Goal: Transaction & Acquisition: Purchase product/service

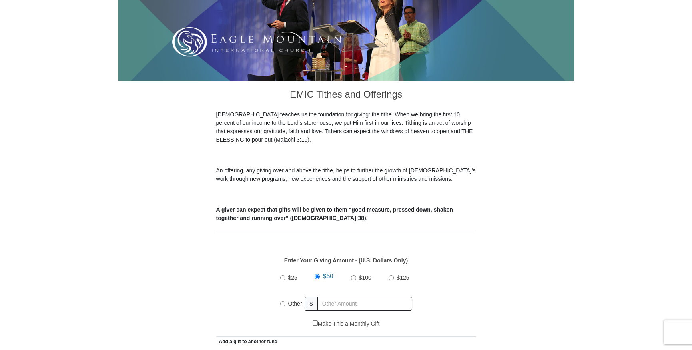
scroll to position [181, 0]
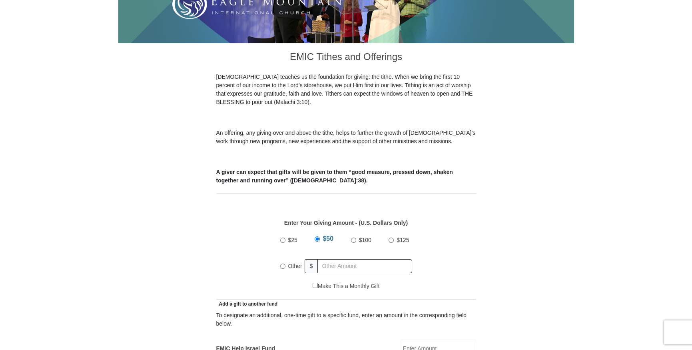
click at [283, 263] on input "Other" at bounding box center [282, 265] width 5 height 5
radio input "true"
click at [326, 259] on input "text" at bounding box center [366, 266] width 92 height 14
type input "220"
click at [239, 253] on div "$25 $50 $100 $125 Other $ 220" at bounding box center [345, 256] width 251 height 52
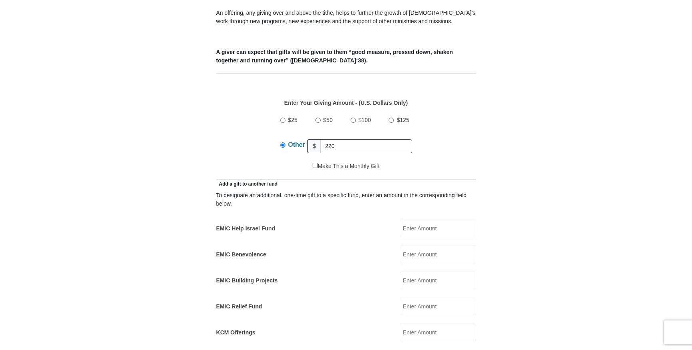
scroll to position [303, 0]
click at [429, 220] on input "EMIC Help Israel Fund" at bounding box center [438, 227] width 76 height 18
type input "25"
click at [145, 224] on form "[GEOGRAPHIC_DATA][DEMOGRAPHIC_DATA] Online Giving Because of gifts like yours, …" at bounding box center [346, 320] width 456 height 1182
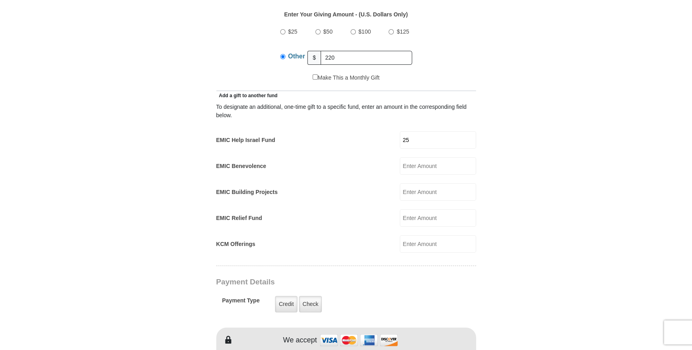
scroll to position [400, 0]
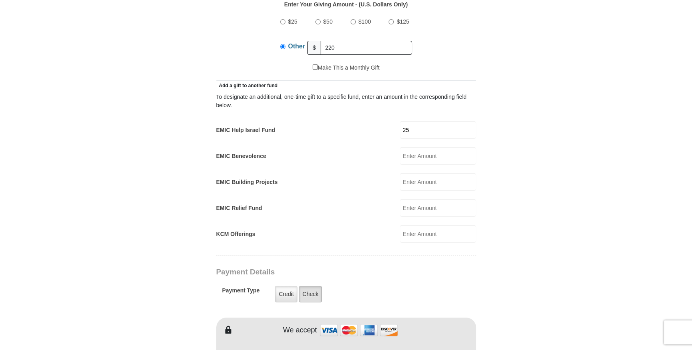
click at [309, 286] on label "Check" at bounding box center [310, 294] width 23 height 16
click at [0, 0] on input "Check" at bounding box center [0, 0] width 0 height 0
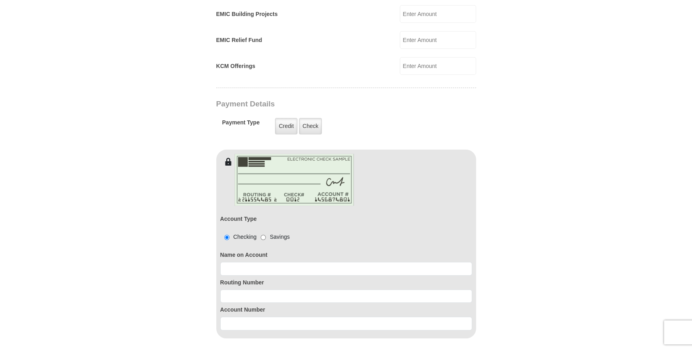
scroll to position [569, 0]
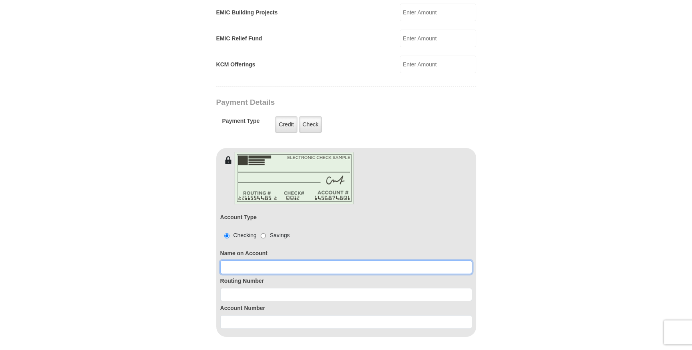
click at [245, 260] on input at bounding box center [346, 267] width 252 height 14
type input "[PERSON_NAME]"
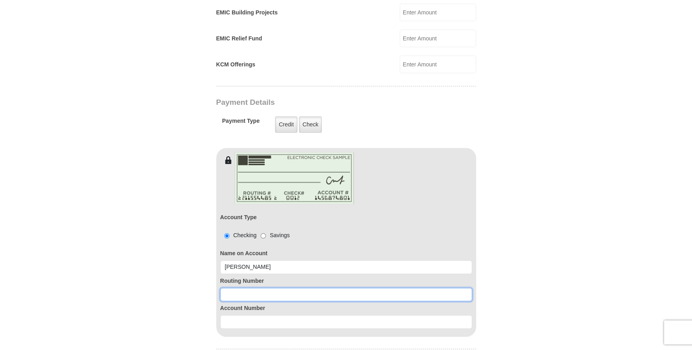
click at [243, 288] on input at bounding box center [346, 295] width 252 height 14
type input "311981614"
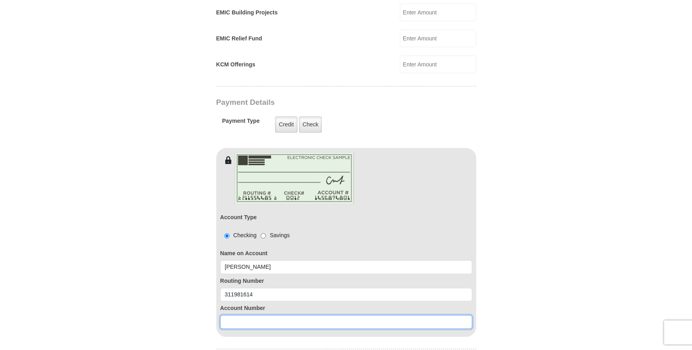
click at [246, 315] on input at bounding box center [346, 322] width 252 height 14
type input "0960130110"
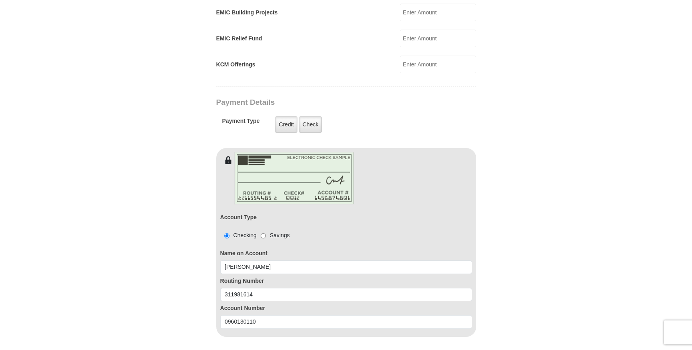
click at [192, 301] on form "[GEOGRAPHIC_DATA][DEMOGRAPHIC_DATA] Online Giving Because of gifts like yours, …" at bounding box center [346, 104] width 456 height 1283
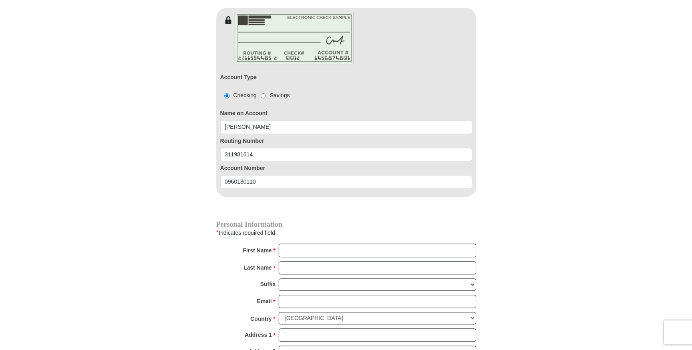
scroll to position [751, 0]
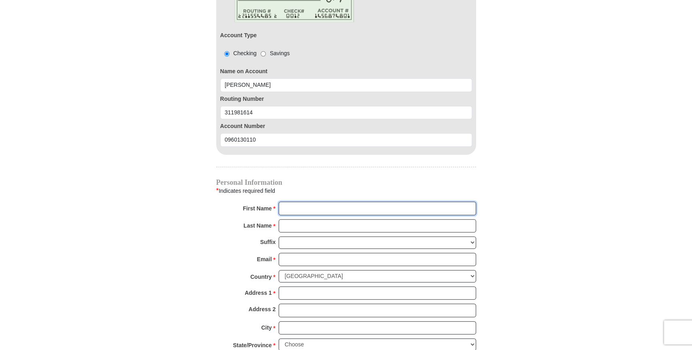
click at [286, 201] on input "First Name *" at bounding box center [377, 208] width 197 height 14
type input "[PERSON_NAME]"
type input "25"
type input "GREEN"
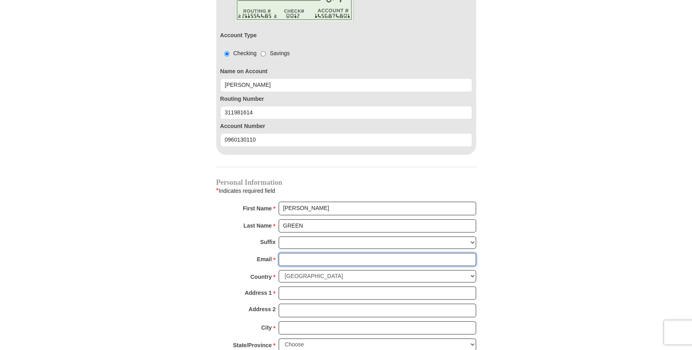
type input "[EMAIL_ADDRESS][DOMAIN_NAME]"
type input "[STREET_ADDRESS][PERSON_NAME]"
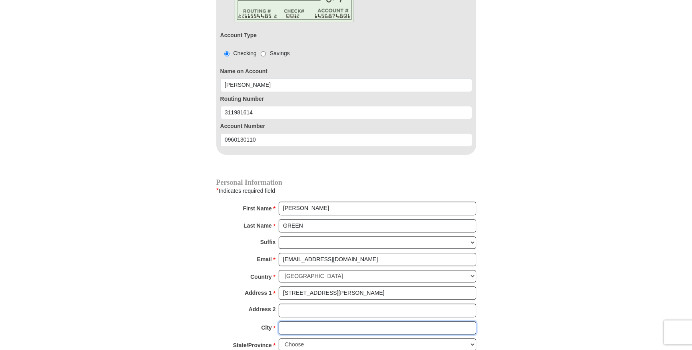
type input "[GEOGRAPHIC_DATA] [GEOGRAPHIC_DATA]"
select select "[GEOGRAPHIC_DATA]"
type input "76112"
type input "8177297849"
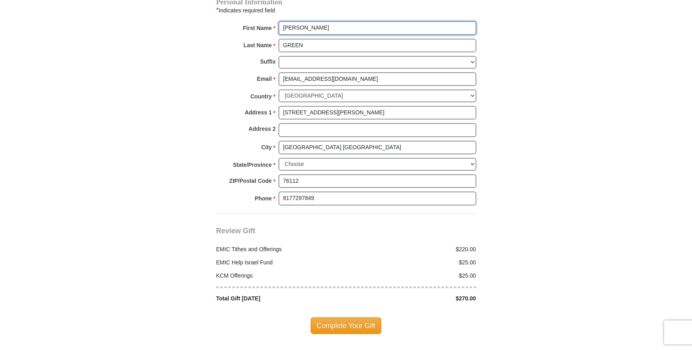
scroll to position [944, 0]
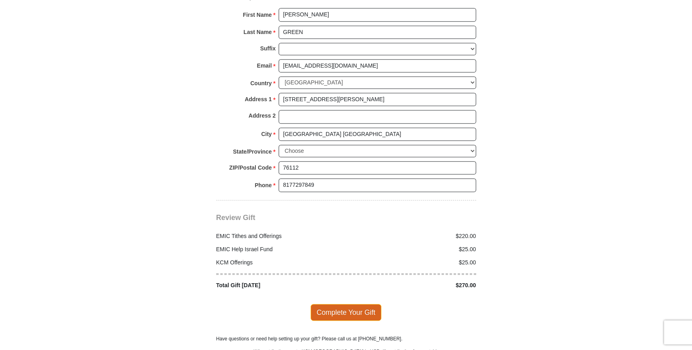
click at [349, 304] on span "Complete Your Gift" at bounding box center [345, 312] width 71 height 17
